Goal: Task Accomplishment & Management: Manage account settings

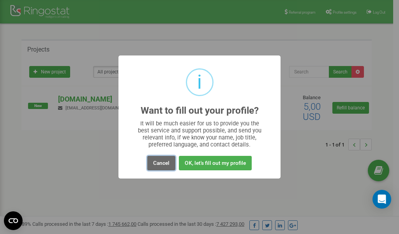
click at [166, 163] on button "Cancel" at bounding box center [161, 163] width 28 height 14
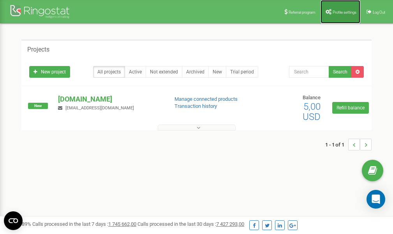
click at [347, 12] on span "Profile settings" at bounding box center [345, 12] width 24 height 4
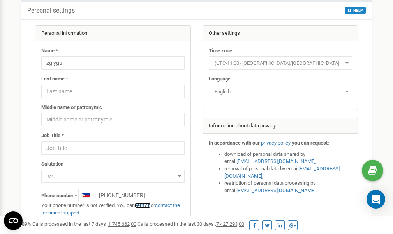
click at [146, 204] on link "verify it" at bounding box center [143, 205] width 16 height 6
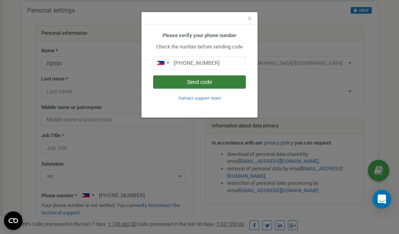
click at [207, 81] on button "Send code" at bounding box center [199, 81] width 93 height 13
